Goal: Information Seeking & Learning: Learn about a topic

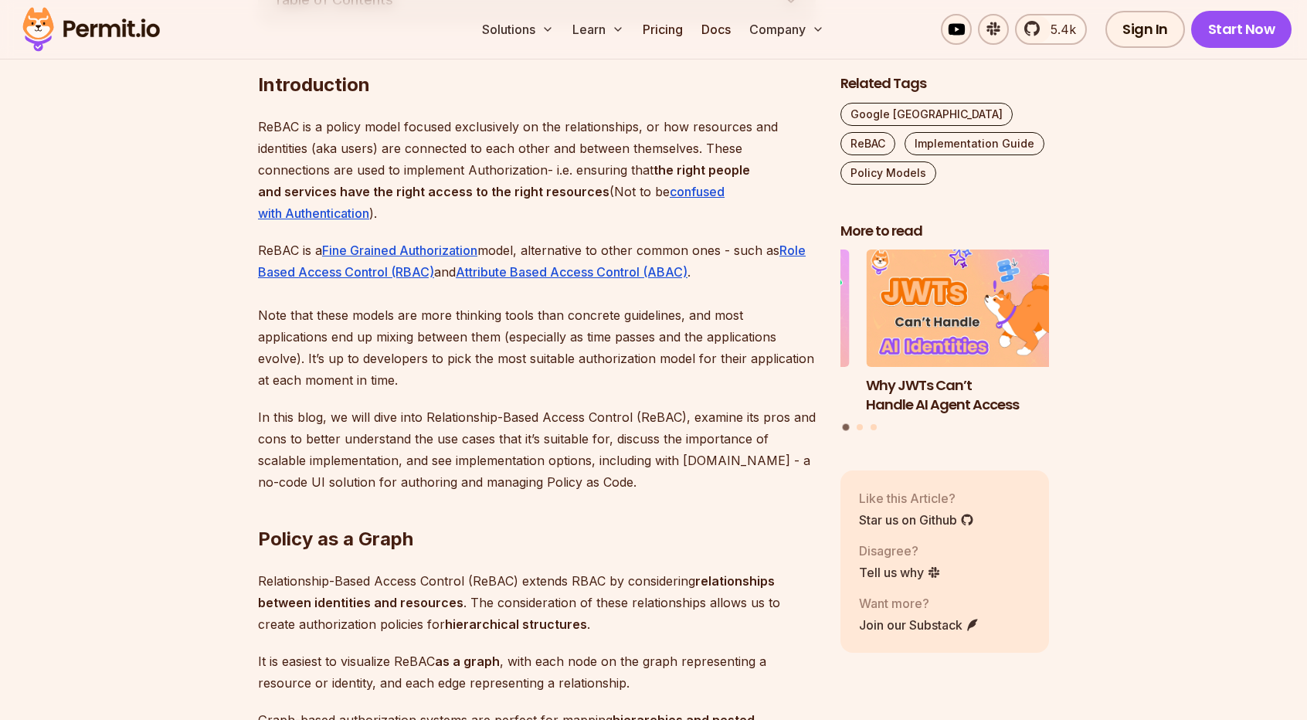
scroll to position [940, 0]
click at [721, 35] on link "Docs" at bounding box center [716, 29] width 42 height 31
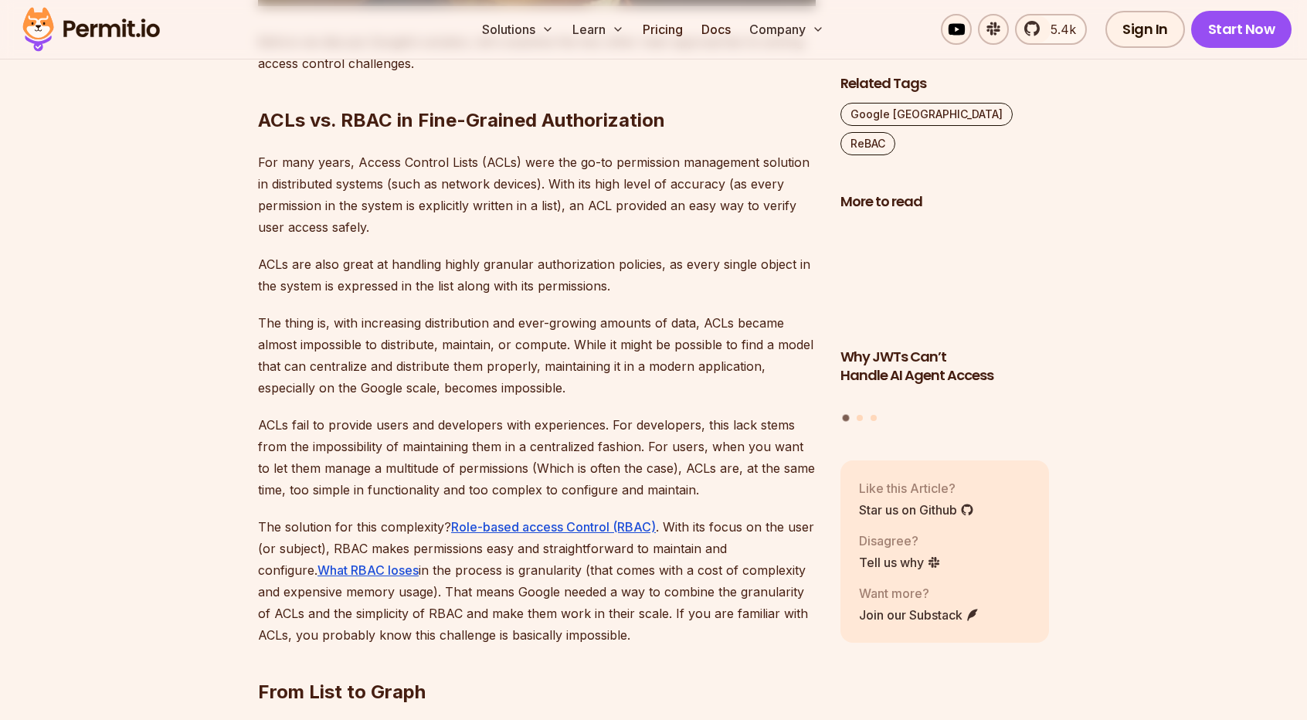
scroll to position [2709, 0]
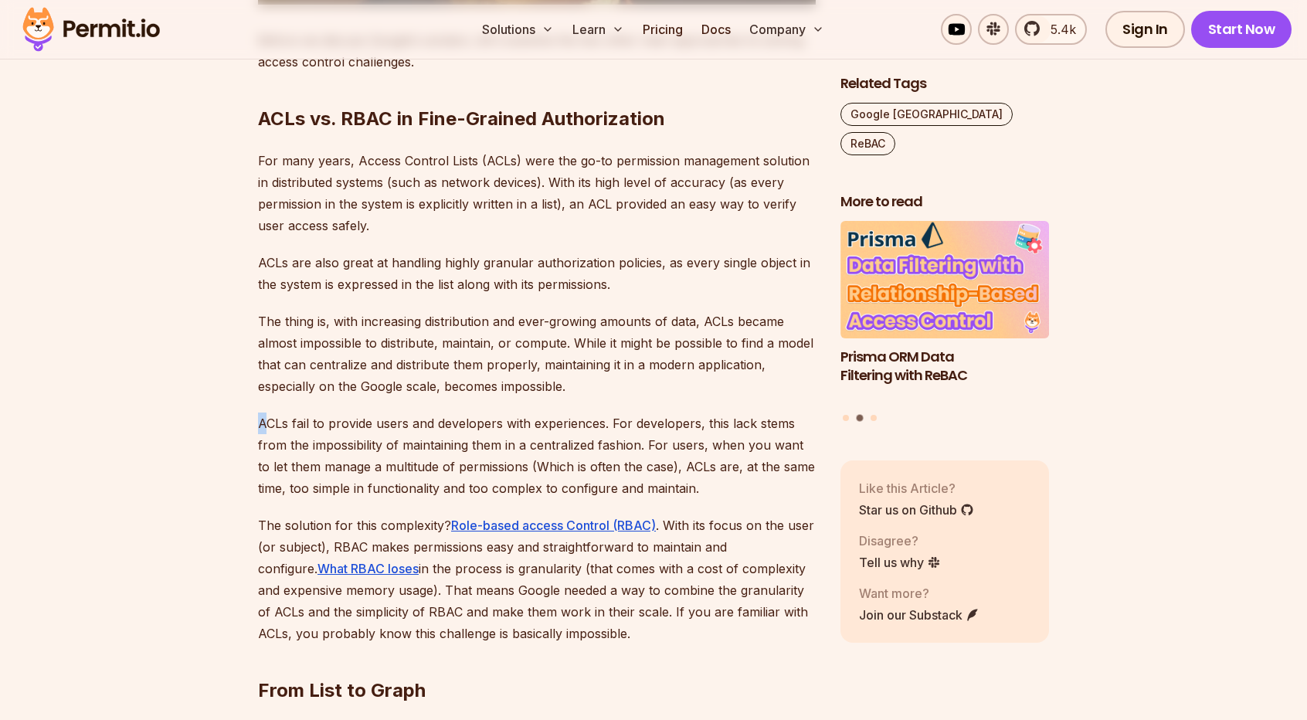
click at [388, 455] on p "ACLs fail to provide users and developers with experiences. For developers, thi…" at bounding box center [537, 456] width 558 height 87
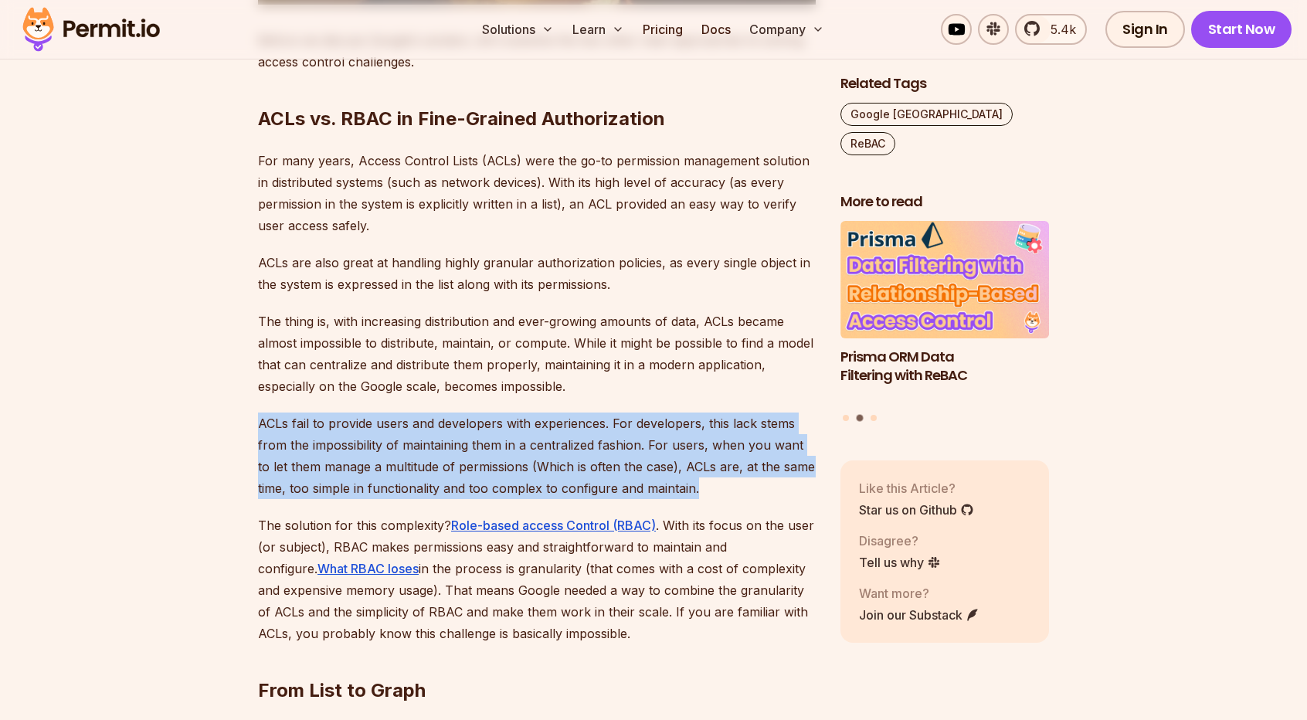
drag, startPoint x: 261, startPoint y: 404, endPoint x: 706, endPoint y: 467, distance: 449.5
click at [706, 467] on p "ACLs fail to provide users and developers with experiences. For developers, thi…" at bounding box center [537, 456] width 558 height 87
